Goal: Book appointment/travel/reservation

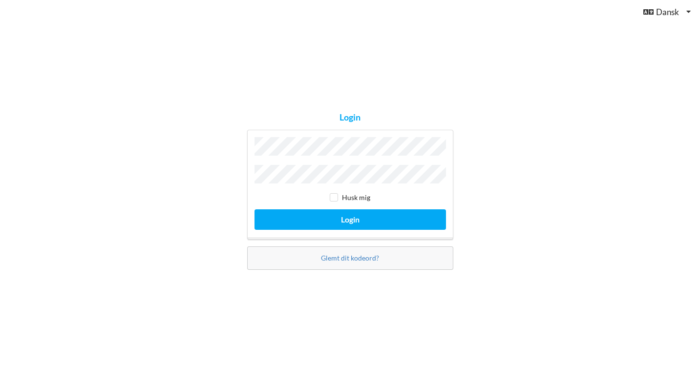
click at [350, 217] on button "Login" at bounding box center [350, 220] width 191 height 20
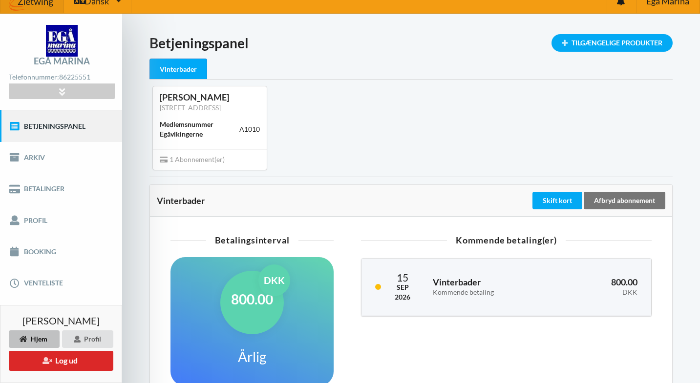
scroll to position [10, 0]
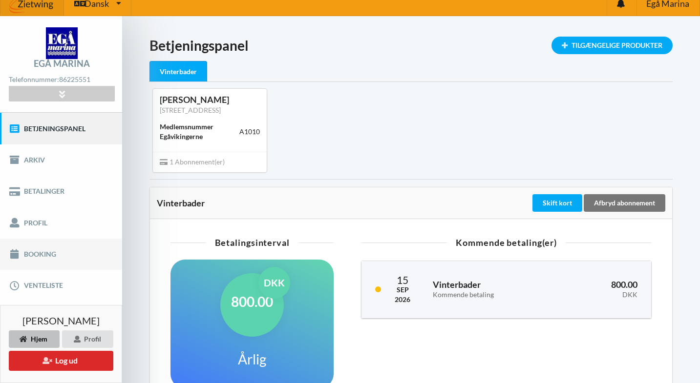
click at [53, 251] on link "Booking" at bounding box center [61, 254] width 122 height 31
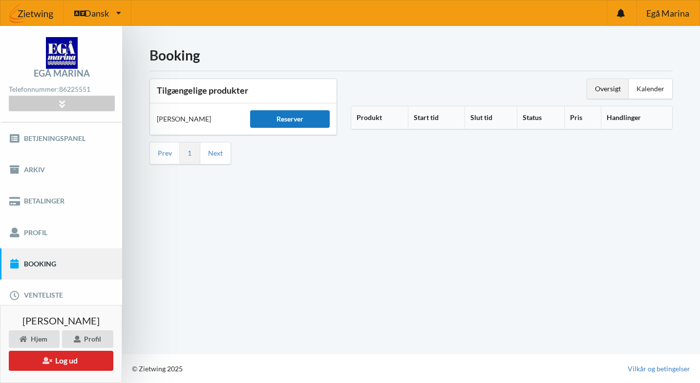
click at [271, 126] on div "Reserver" at bounding box center [290, 119] width 80 height 18
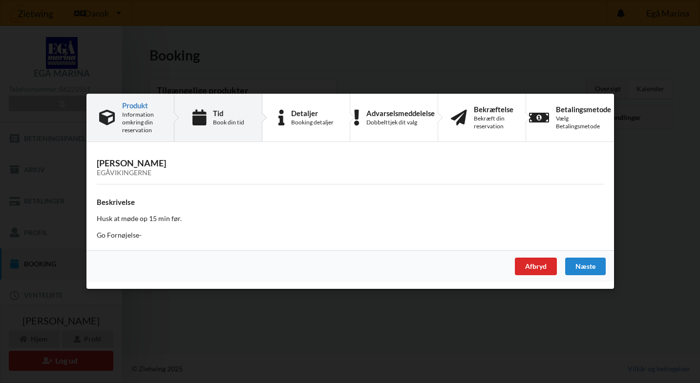
click at [225, 136] on div "Tid Book din tid" at bounding box center [218, 117] width 88 height 47
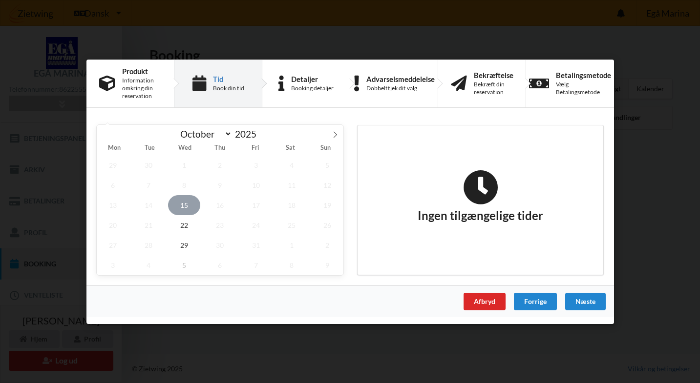
click at [182, 205] on span "15" at bounding box center [184, 205] width 32 height 20
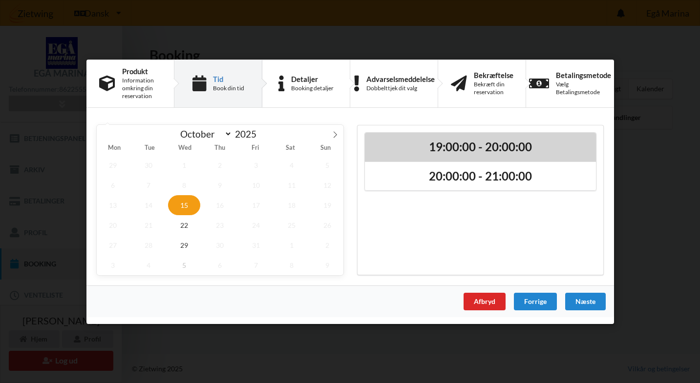
click at [458, 145] on h2 "19:00:00 - 20:00:00" at bounding box center [480, 146] width 217 height 15
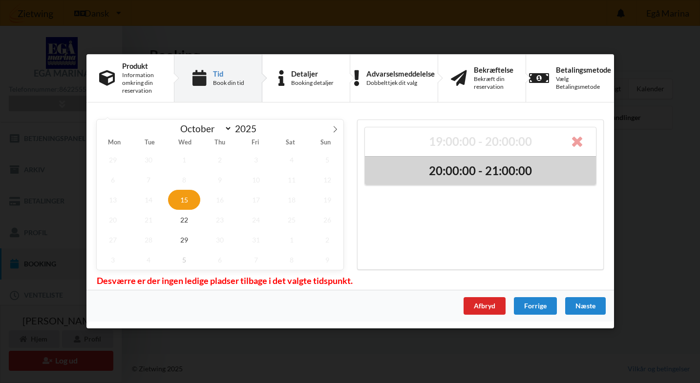
click at [459, 173] on h2 "20:00:00 - 21:00:00" at bounding box center [480, 171] width 217 height 15
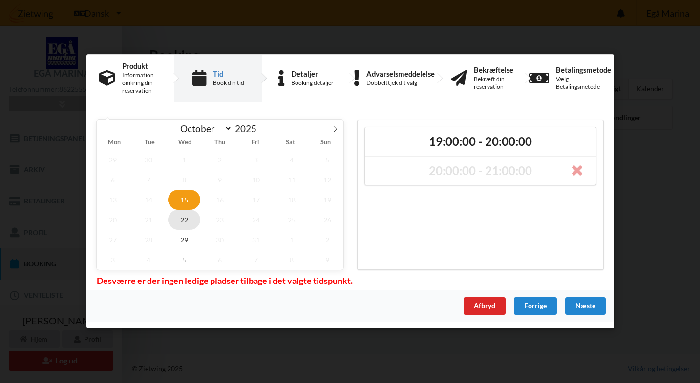
click at [185, 219] on span "22" at bounding box center [184, 220] width 32 height 20
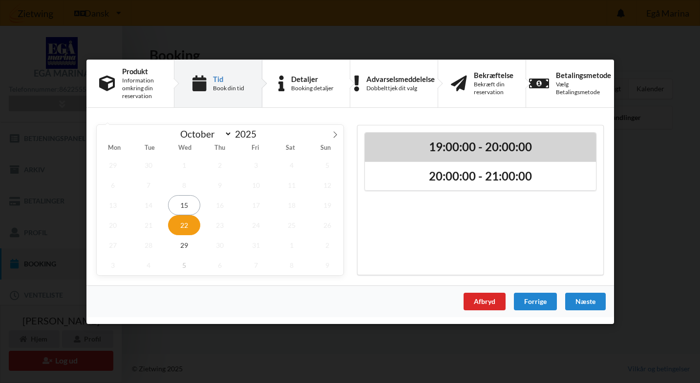
click at [428, 155] on div "19:00:00 - 20:00:00" at bounding box center [480, 146] width 231 height 29
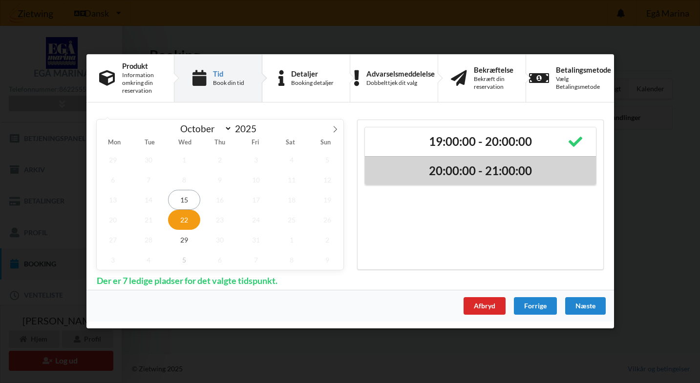
click at [424, 176] on h2 "20:00:00 - 21:00:00" at bounding box center [480, 171] width 217 height 15
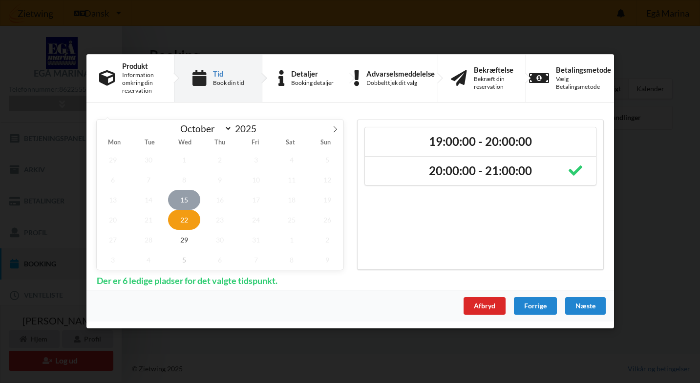
click at [185, 195] on span "15" at bounding box center [184, 200] width 32 height 20
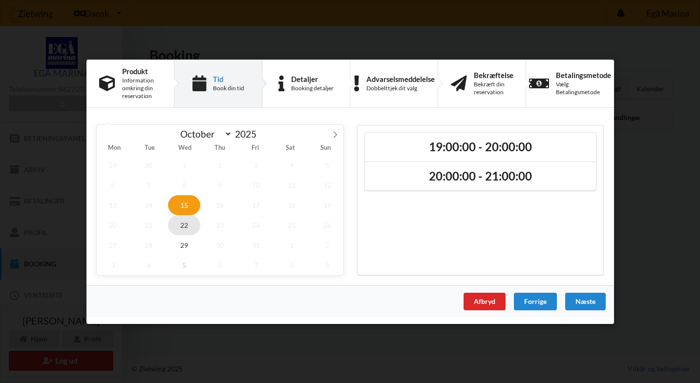
click at [182, 230] on span "22" at bounding box center [184, 225] width 32 height 20
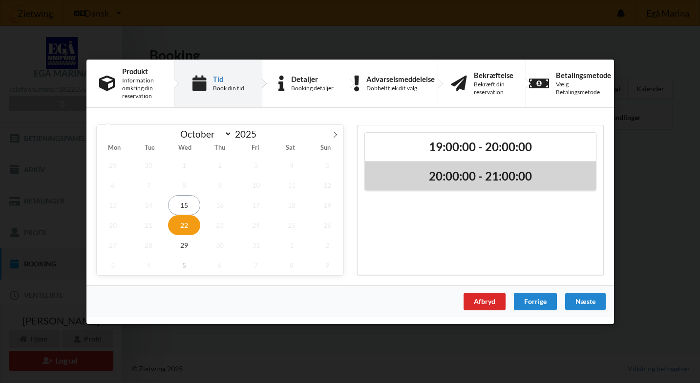
click at [448, 185] on div "20:00:00 - 21:00:00" at bounding box center [480, 175] width 231 height 29
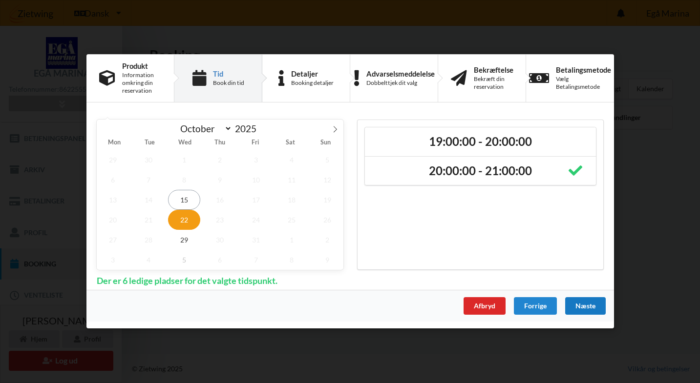
click at [586, 305] on div "Næste" at bounding box center [585, 307] width 41 height 18
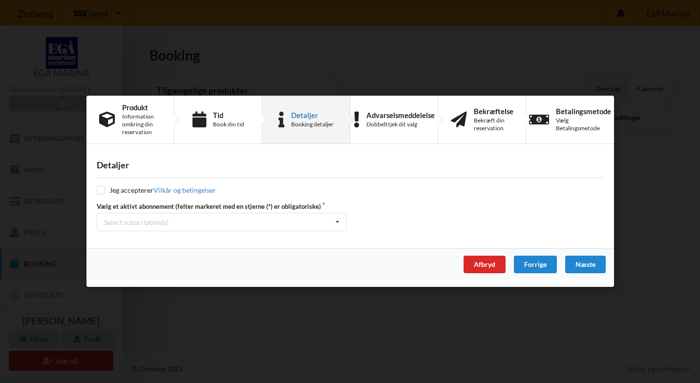
click at [100, 191] on input "checkbox" at bounding box center [101, 191] width 8 height 8
checkbox input "true"
click at [241, 221] on div "Select subscription(s) * Vinterbader" at bounding box center [222, 222] width 250 height 19
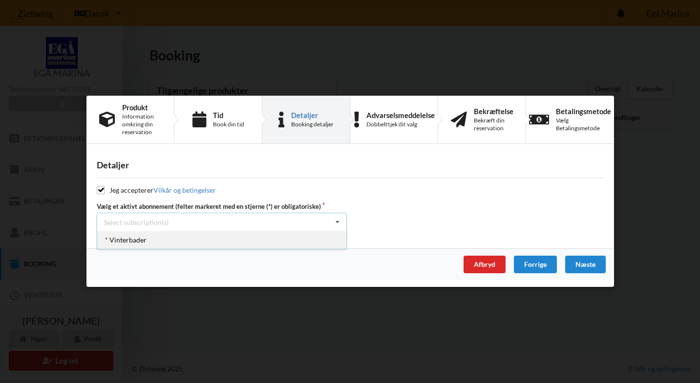
click at [241, 238] on div "* Vinterbader" at bounding box center [221, 241] width 249 height 18
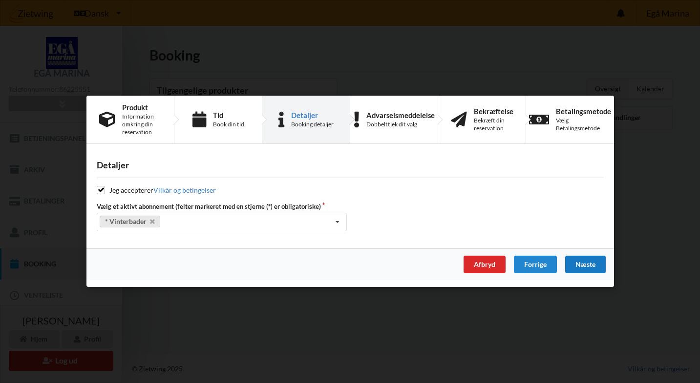
click at [584, 268] on div "Næste" at bounding box center [585, 265] width 41 height 18
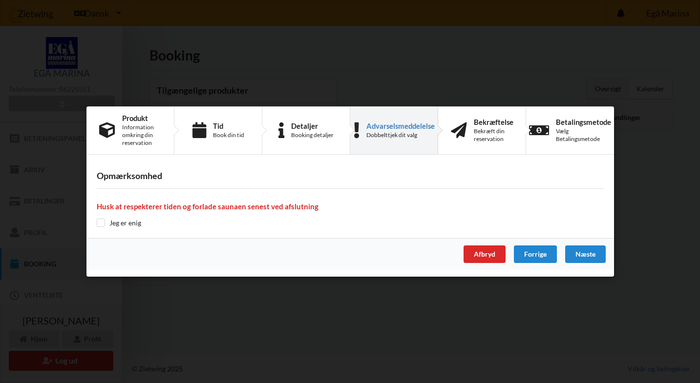
click at [101, 225] on input "checkbox" at bounding box center [101, 223] width 8 height 8
checkbox input "true"
click at [583, 255] on div "Næste" at bounding box center [585, 255] width 41 height 18
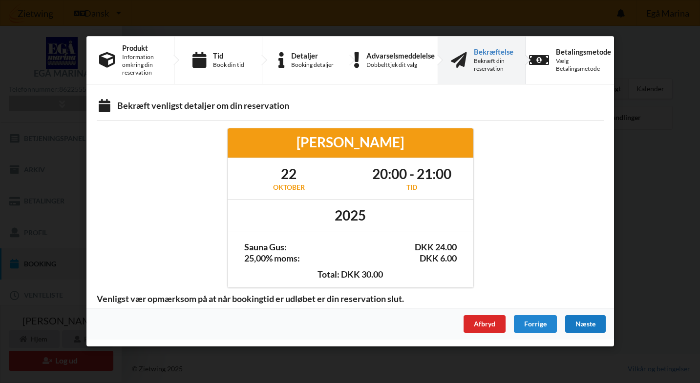
click at [586, 325] on div "Næste" at bounding box center [585, 325] width 41 height 18
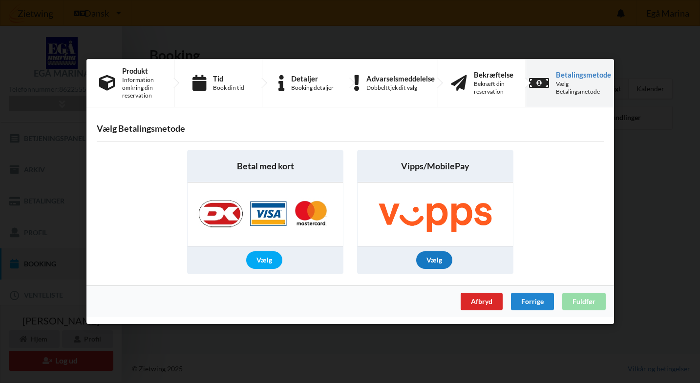
click at [437, 260] on div "Vælg" at bounding box center [434, 261] width 36 height 18
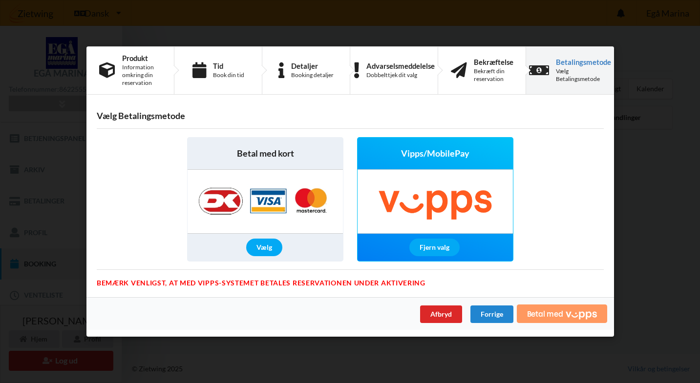
click at [554, 313] on span "Betal med" at bounding box center [545, 314] width 36 height 8
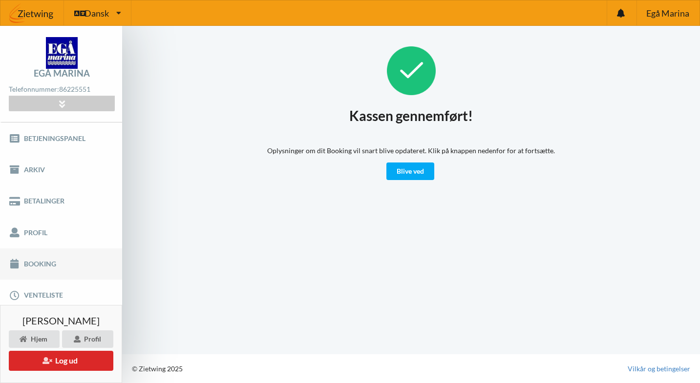
click at [42, 267] on link "Booking" at bounding box center [61, 264] width 122 height 31
